Goal: Check status: Check status

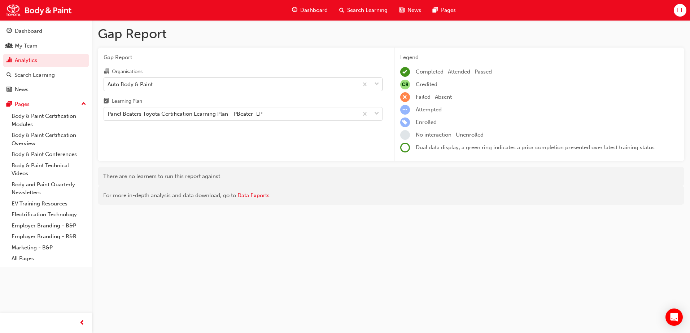
click at [248, 85] on div "Auto Body & Paint" at bounding box center [231, 84] width 254 height 13
click at [108, 85] on input "Organisations Auto Body & Paint" at bounding box center [107, 84] width 1 height 6
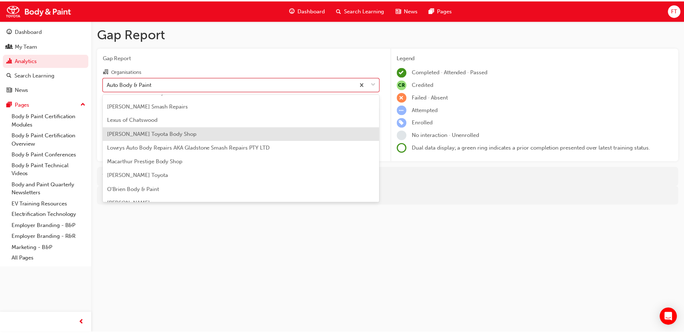
scroll to position [180, 0]
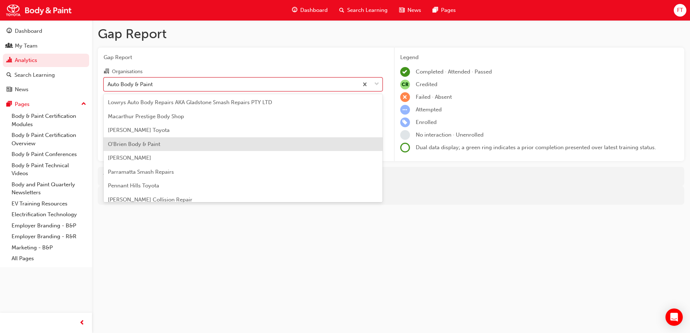
click at [155, 145] on span "O'Brien Body & Paint" at bounding box center [134, 144] width 52 height 6
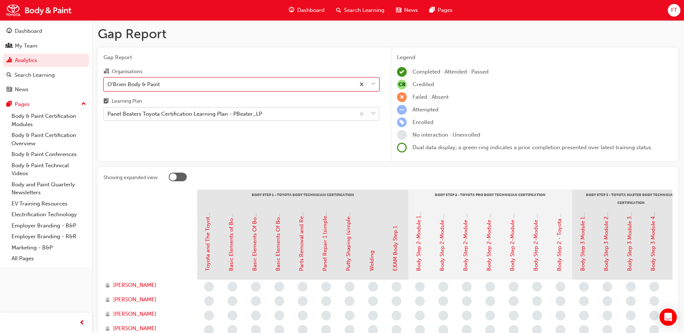
click at [375, 115] on span "down-icon" at bounding box center [373, 113] width 5 height 9
click at [108, 115] on input "Learning Plan Panel Beaters Toyota Certification Learning Plan - PBeater_LP" at bounding box center [107, 114] width 1 height 6
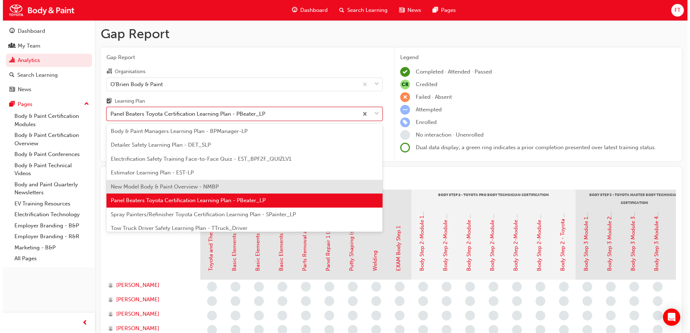
scroll to position [61, 0]
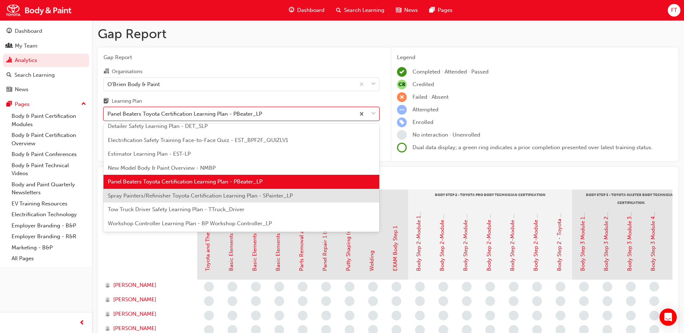
click at [162, 195] on span "Spray Painters/Refinisher Toyota Certification Learning Plan - SPainter_LP" at bounding box center [200, 196] width 185 height 6
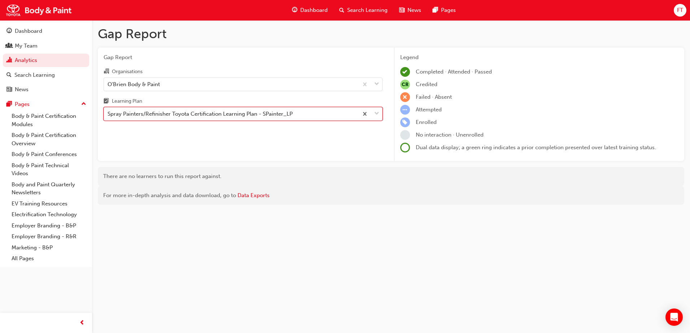
click at [378, 114] on span "down-icon" at bounding box center [376, 113] width 5 height 9
click at [108, 114] on input "Learning Plan option Spray Painters/Refinisher Toyota Certification Learning Pl…" at bounding box center [107, 114] width 1 height 6
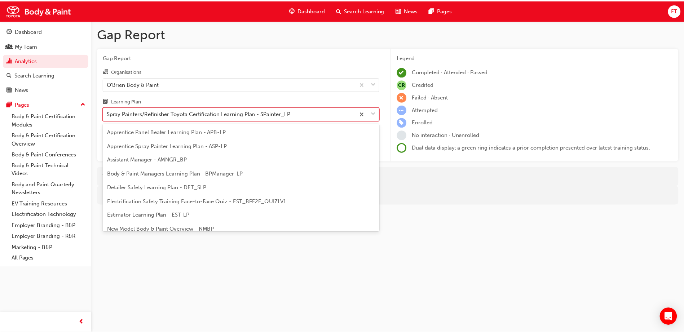
scroll to position [37, 0]
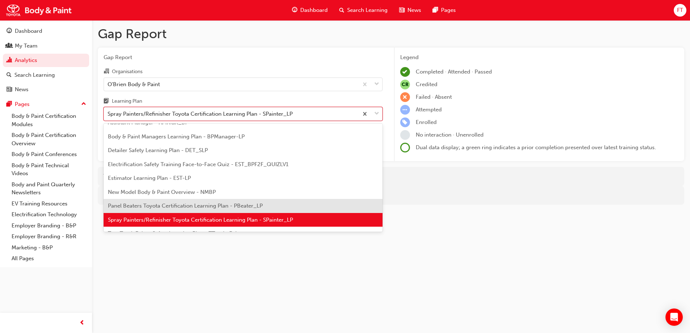
click at [133, 205] on span "Panel Beaters Toyota Certification Learning Plan - PBeater_LP" at bounding box center [185, 206] width 155 height 6
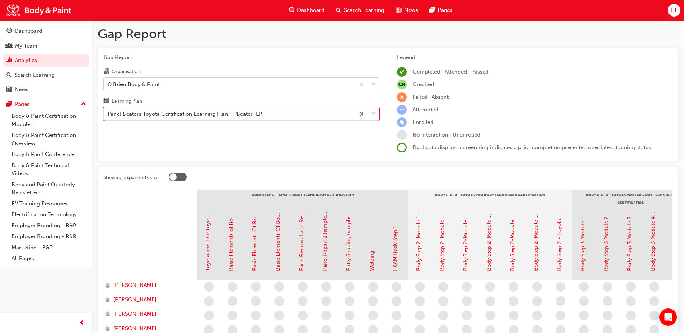
click at [160, 85] on div "O'Brien Body & Paint" at bounding box center [229, 84] width 251 height 13
click at [108, 85] on input "Organisations O'Brien Body & Paint" at bounding box center [107, 84] width 1 height 6
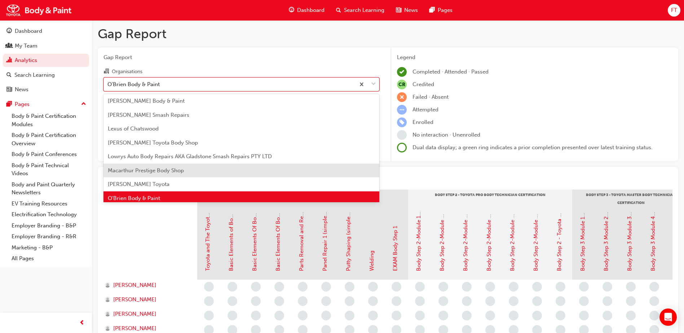
scroll to position [126, 0]
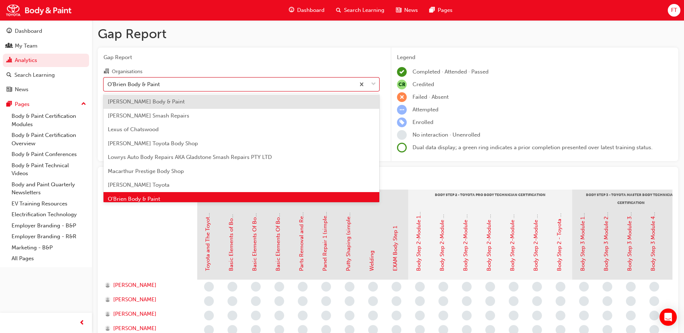
click at [141, 106] on div "[PERSON_NAME] Body & Paint" at bounding box center [242, 102] width 276 height 14
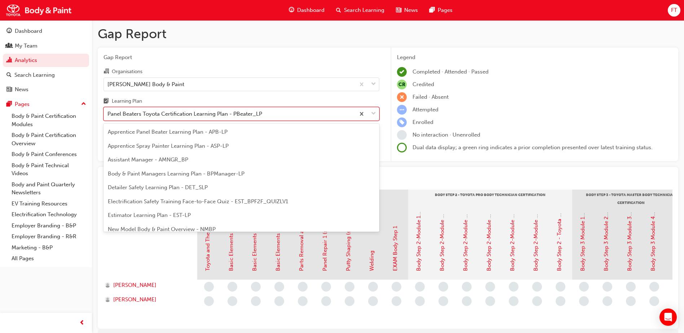
click at [181, 117] on div "Panel Beaters Toyota Certification Learning Plan - PBeater_LP" at bounding box center [184, 114] width 155 height 8
click at [108, 117] on input "Learning Plan option Panel Beaters Toyota Certification Learning Plan - PBeater…" at bounding box center [107, 114] width 1 height 6
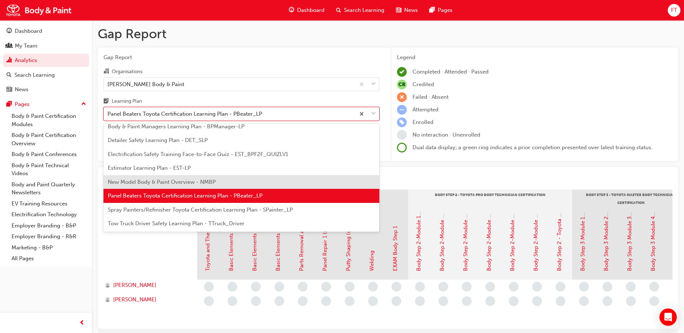
scroll to position [59, 0]
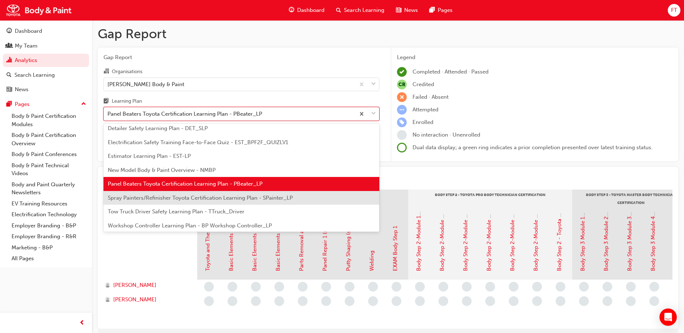
click at [143, 198] on span "Spray Painters/Refinisher Toyota Certification Learning Plan - SPainter_LP" at bounding box center [200, 198] width 185 height 6
